Goal: Information Seeking & Learning: Learn about a topic

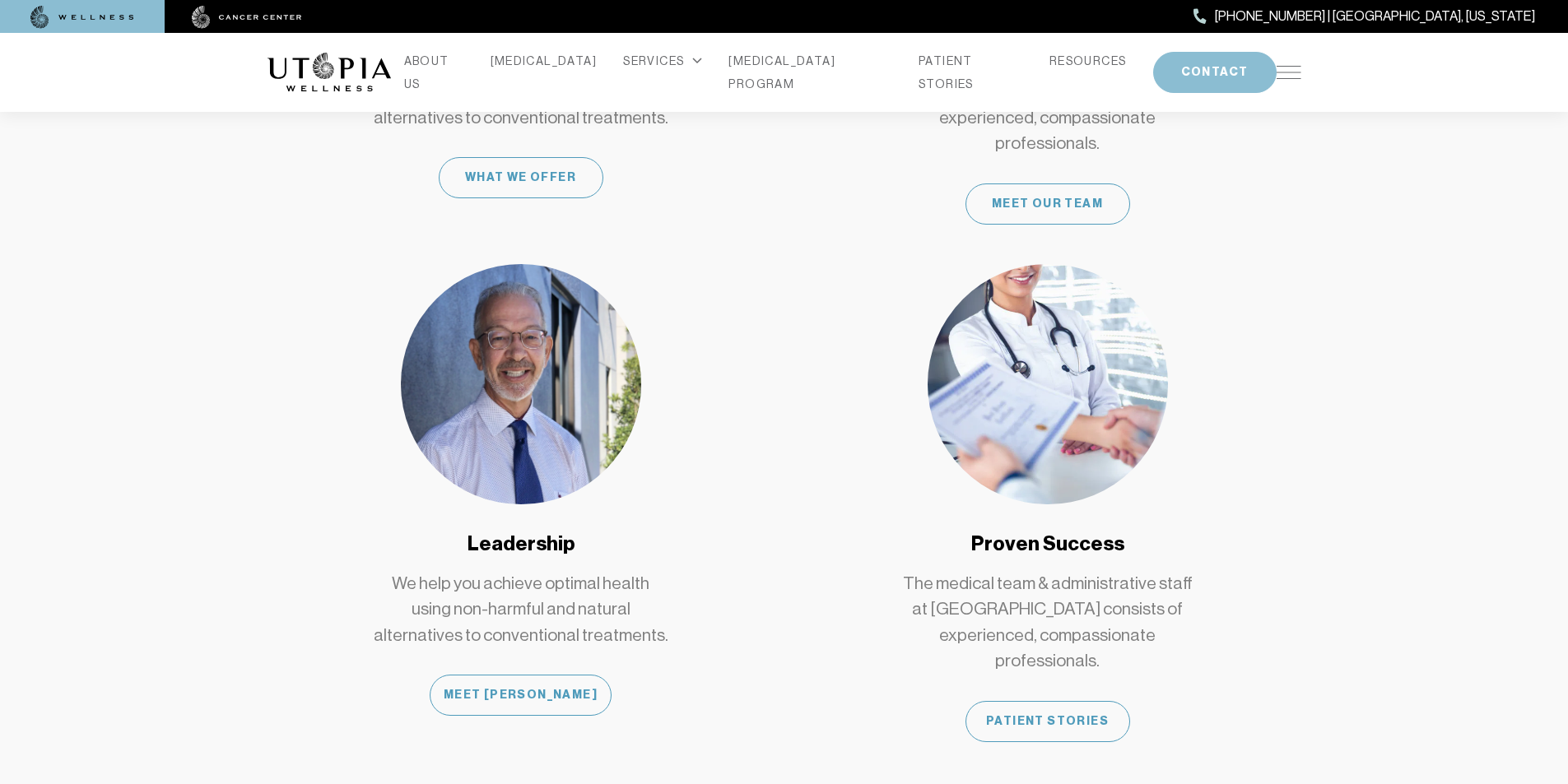
scroll to position [1317, 0]
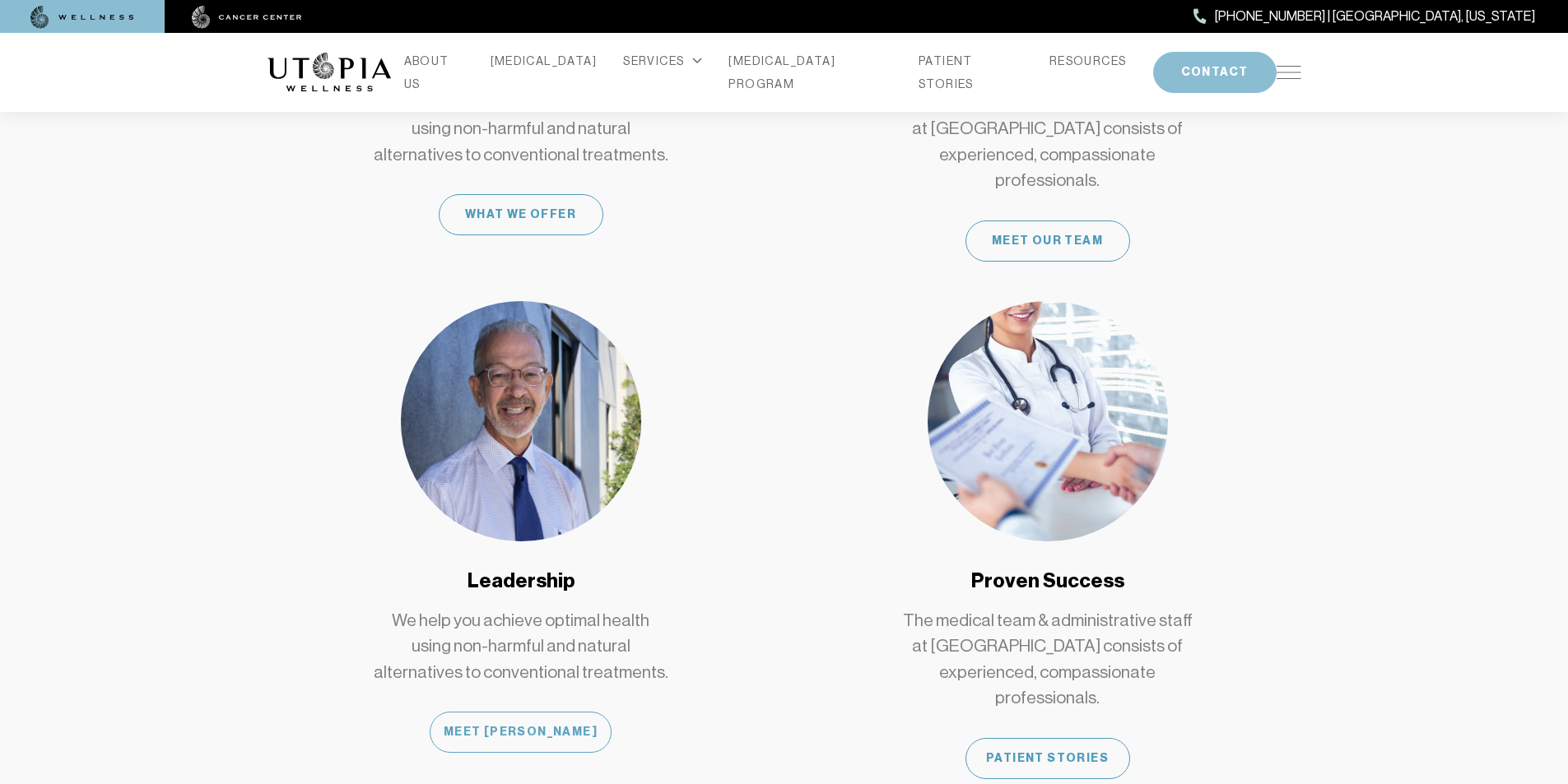
click at [513, 712] on div "Meet [PERSON_NAME]" at bounding box center [520, 732] width 182 height 41
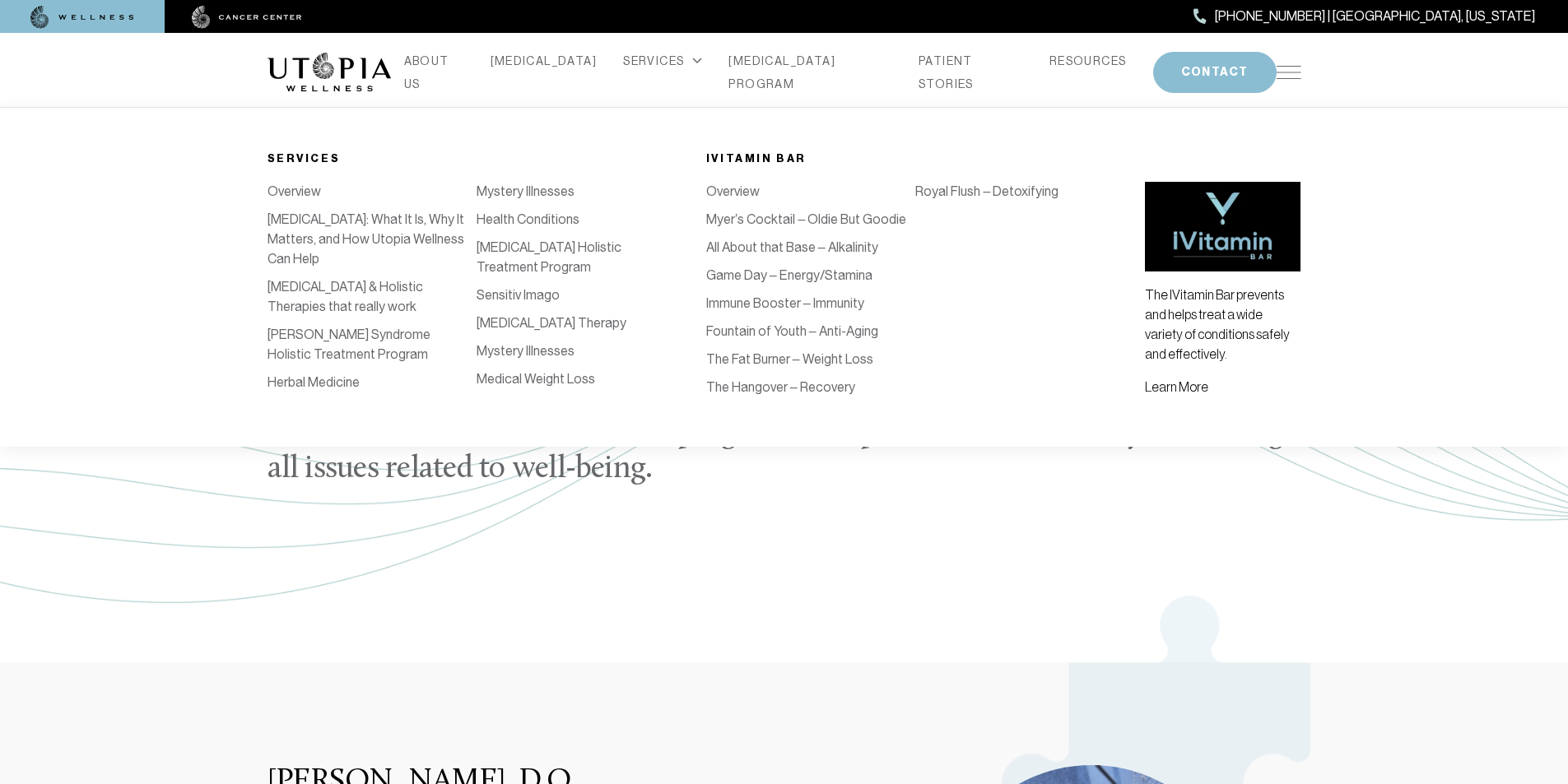
click at [490, 303] on link "Sensitiv Imago" at bounding box center [518, 295] width 83 height 15
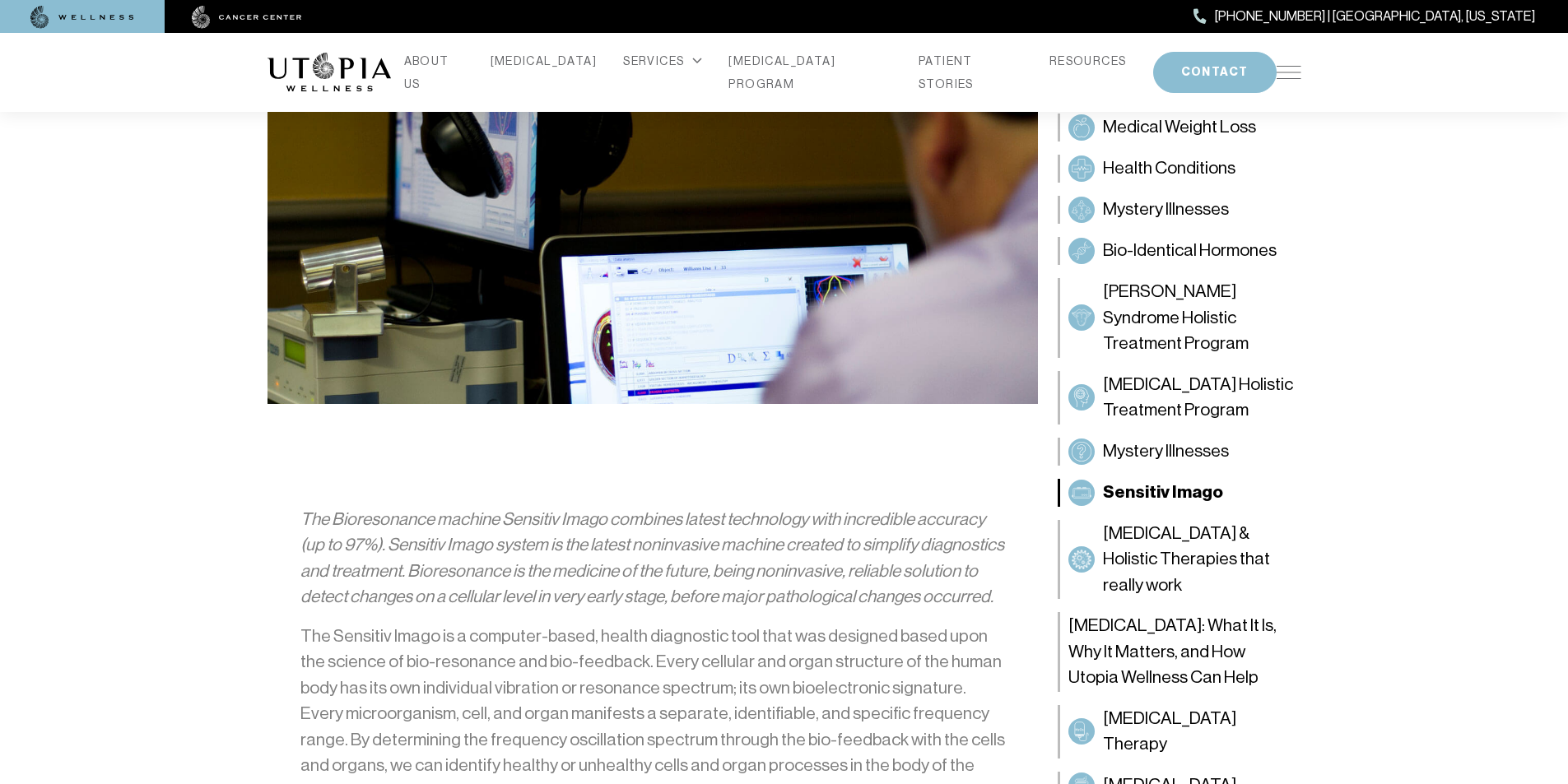
scroll to position [576, 0]
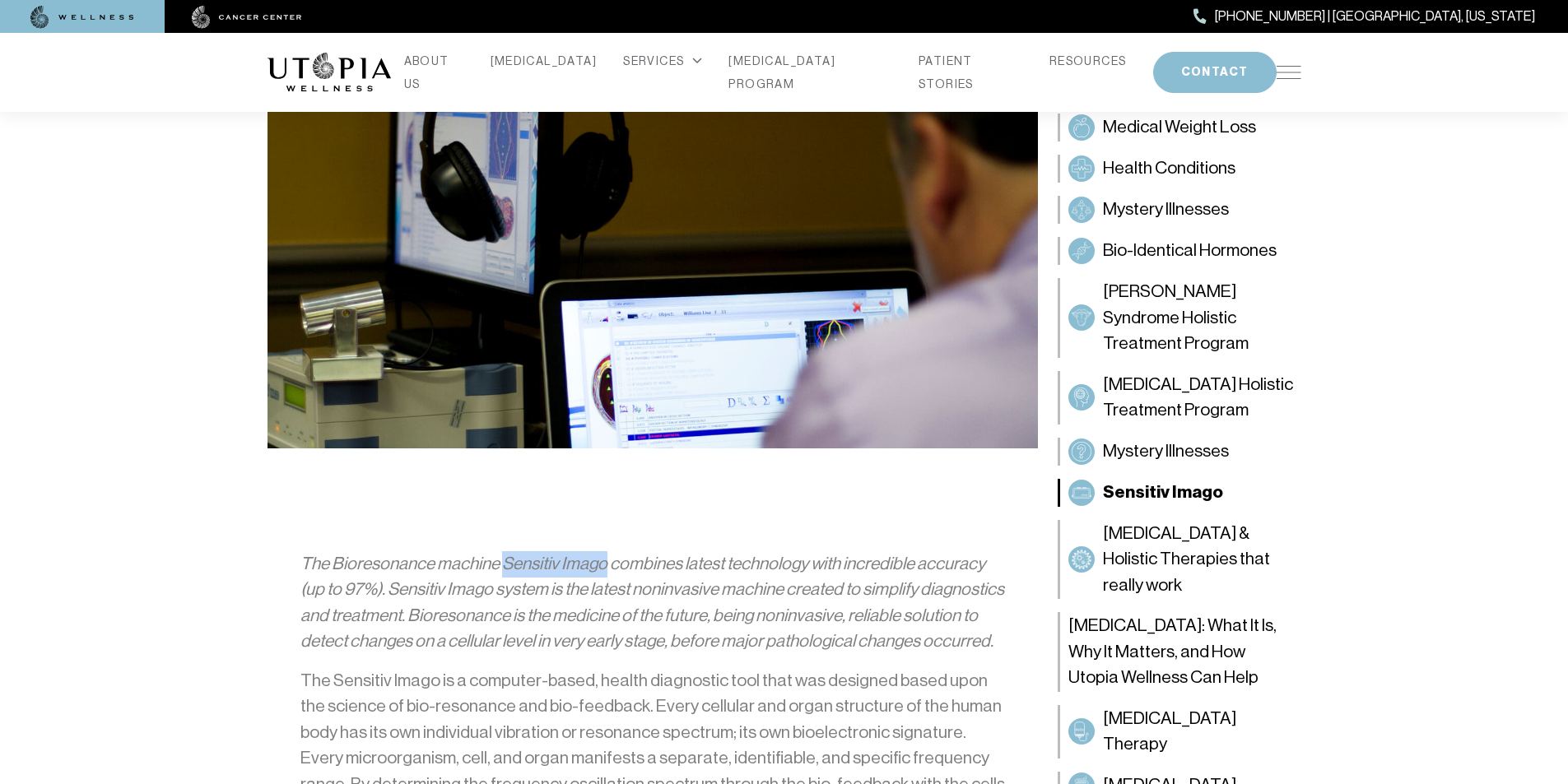
drag, startPoint x: 504, startPoint y: 561, endPoint x: 604, endPoint y: 563, distance: 100.0
click at [604, 563] on em "The Bioresonance machine Sensitiv Imago combines latest technology with incredi…" at bounding box center [652, 603] width 704 height 98
click at [607, 563] on em "The Bioresonance machine Sensitiv Imago combines latest technology with incredi…" at bounding box center [652, 603] width 704 height 98
drag, startPoint x: 607, startPoint y: 563, endPoint x: 336, endPoint y: 560, distance: 271.0
click at [336, 560] on em "The Bioresonance machine Sensitiv Imago combines latest technology with incredi…" at bounding box center [652, 603] width 704 height 98
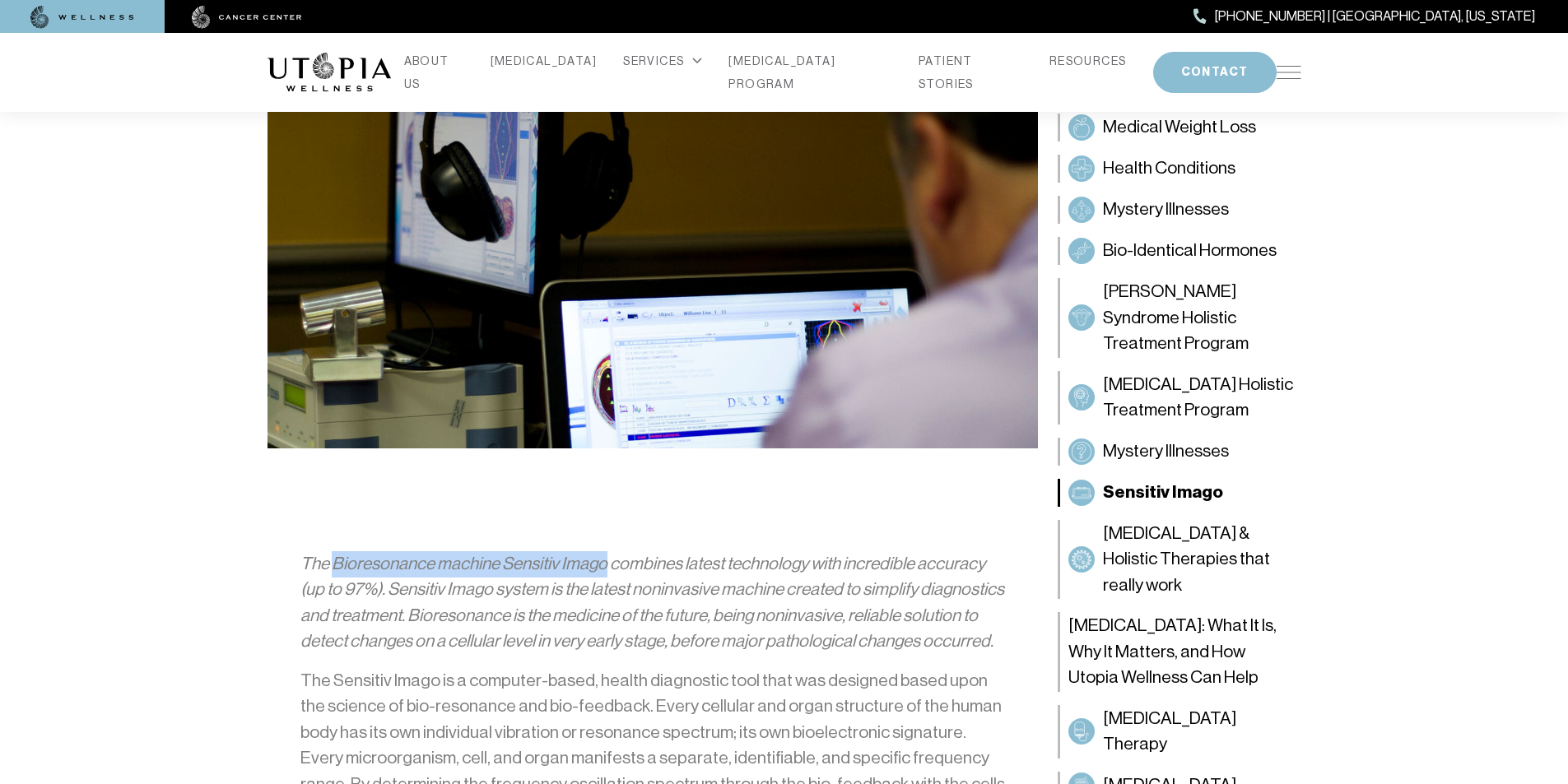
copy em "Bioresonance machine Sensitiv Imago"
